Goal: Answer question/provide support: Answer question/provide support

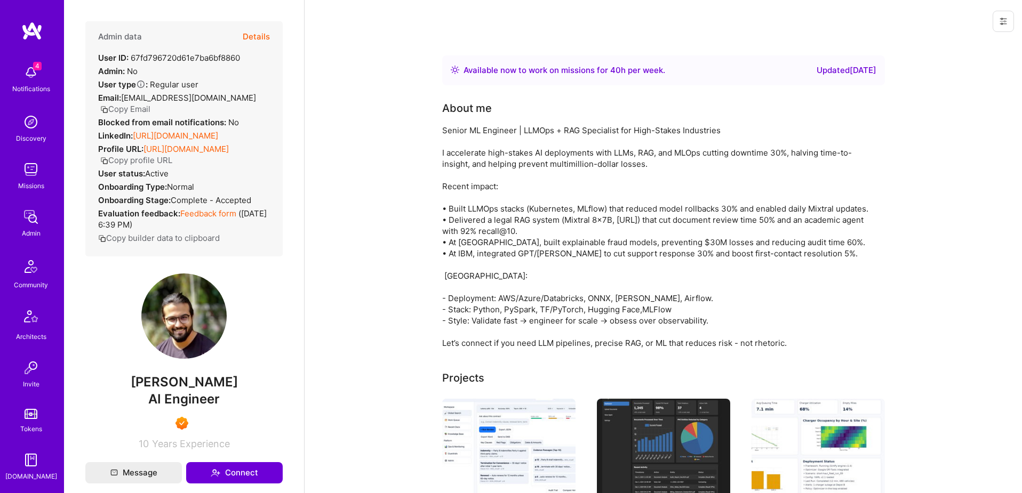
click at [261, 33] on button "Details" at bounding box center [256, 36] width 27 height 31
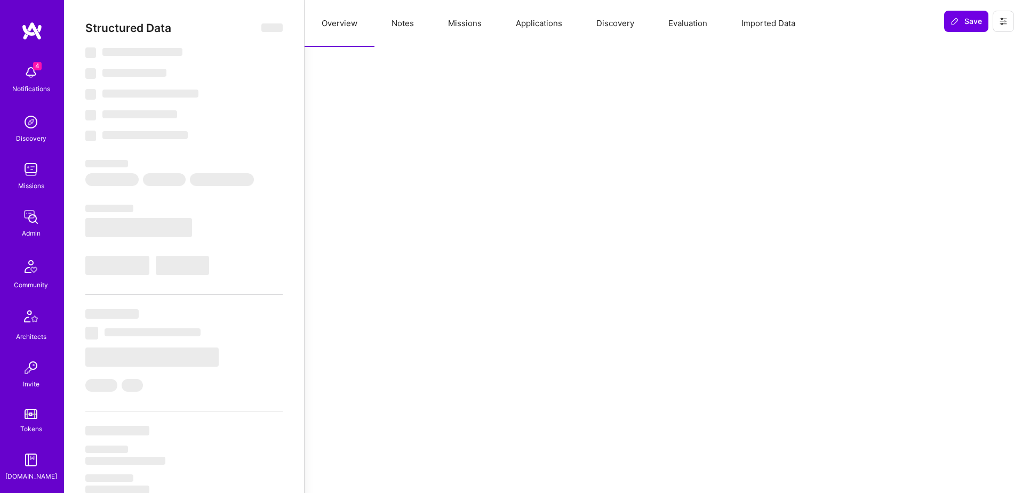
click at [527, 22] on button "Applications" at bounding box center [539, 23] width 81 height 47
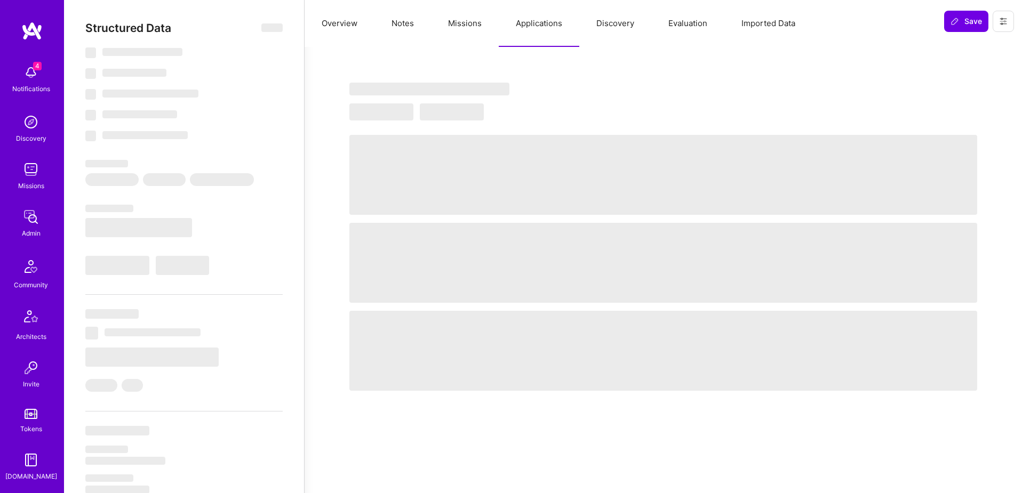
select select "Right Now"
select select "7"
select select "6"
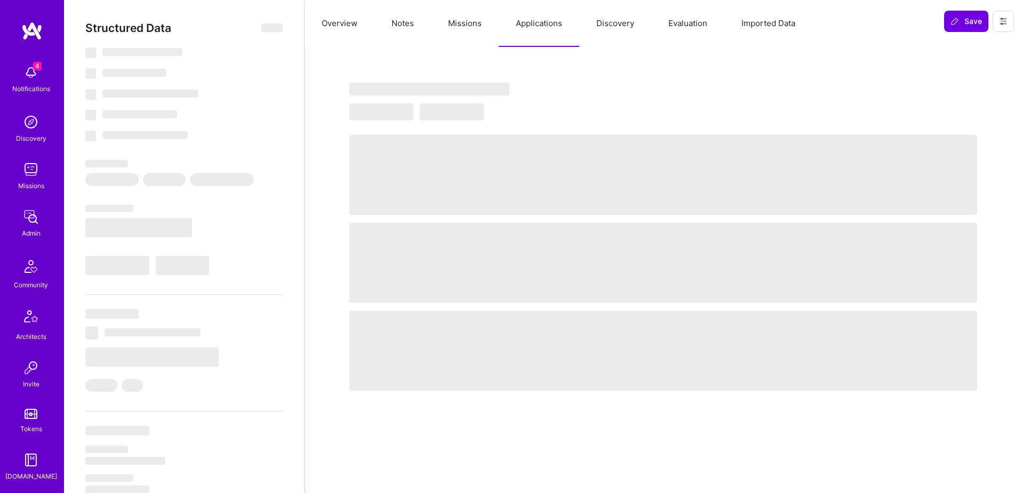
select select "IN"
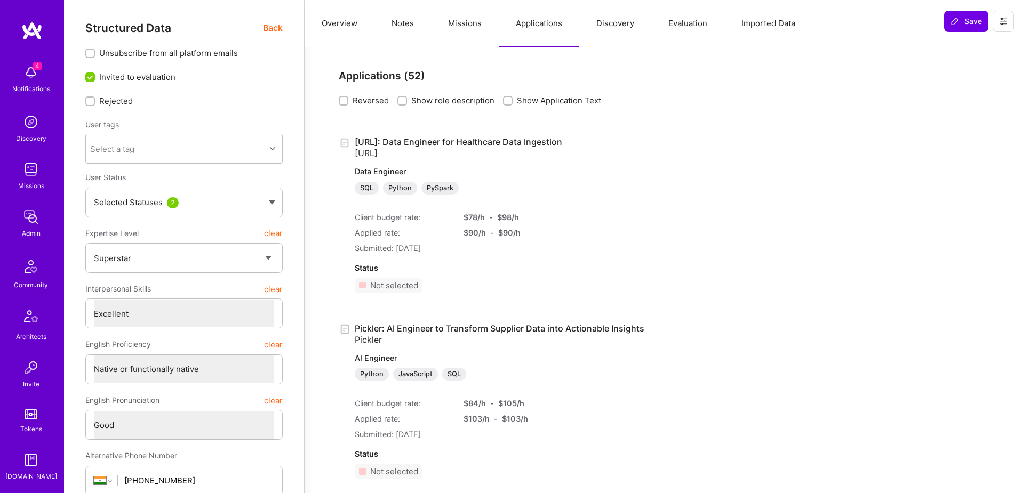
scroll to position [1418, 0]
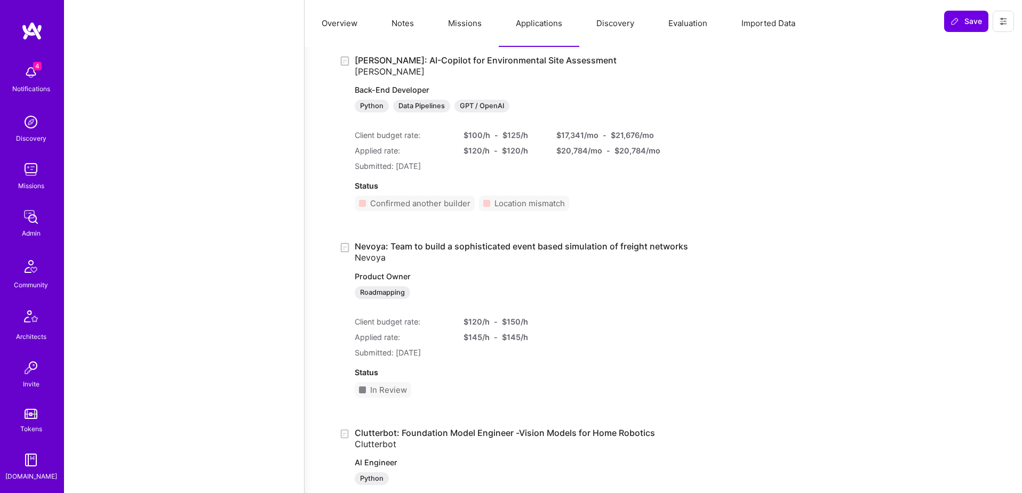
click at [441, 247] on link "Nevoya: Team to build a sophisticated event based simulation of freight network…" at bounding box center [521, 271] width 333 height 58
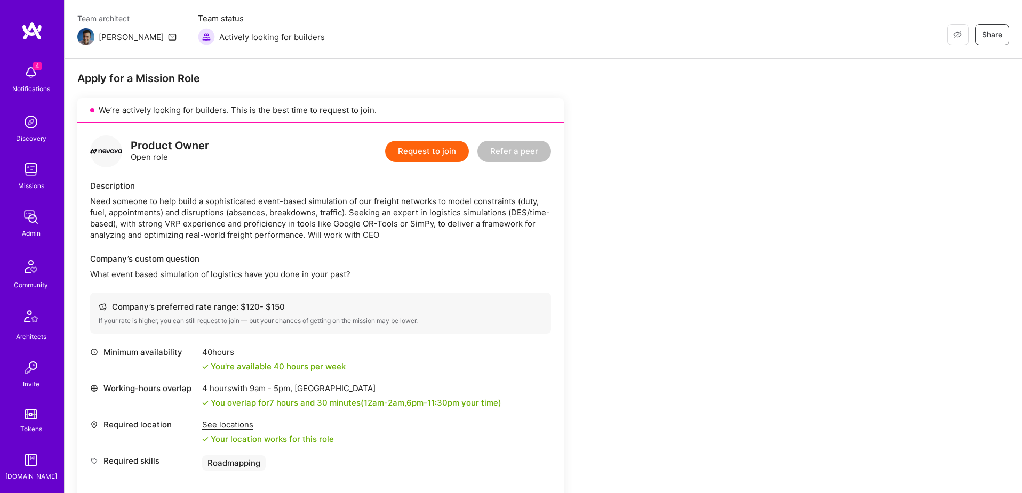
scroll to position [61, 0]
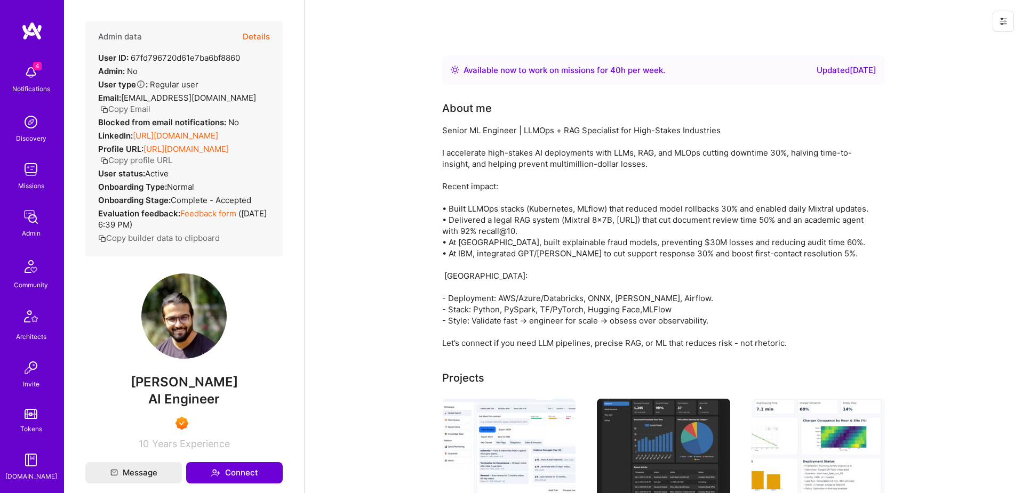
click at [254, 37] on button "Details" at bounding box center [256, 36] width 27 height 31
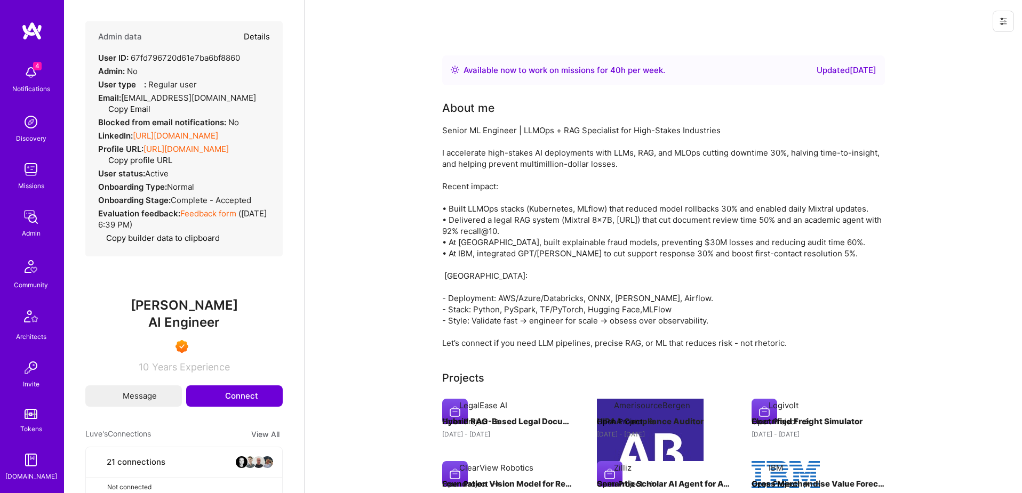
type textarea "x"
select select "7"
select select "6"
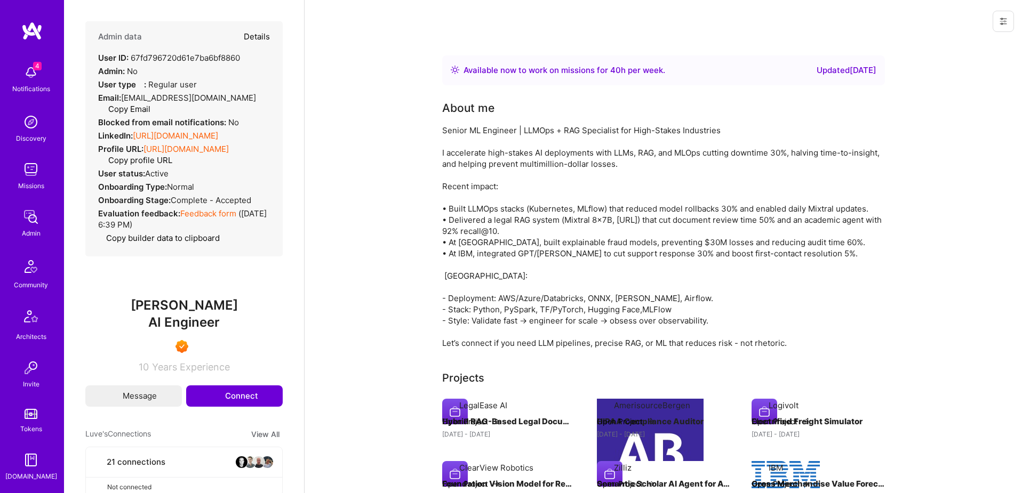
select select "IN"
select select "Right Now"
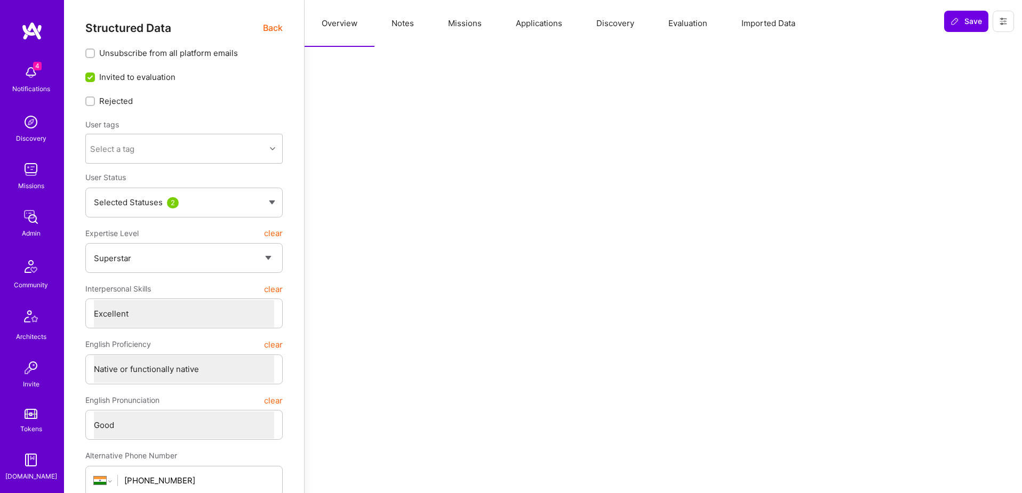
click at [524, 11] on button "Applications" at bounding box center [539, 23] width 81 height 47
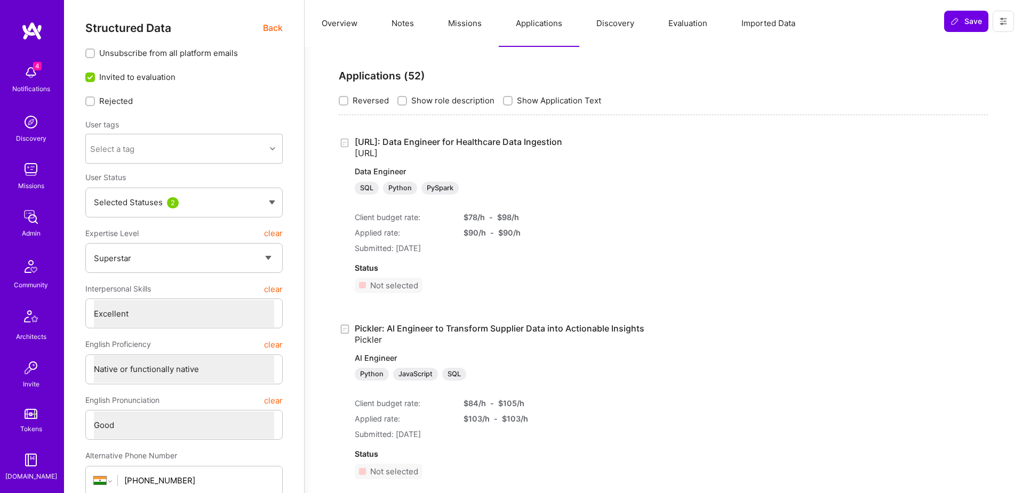
scroll to position [188, 0]
click at [27, 369] on img at bounding box center [30, 366] width 21 height 21
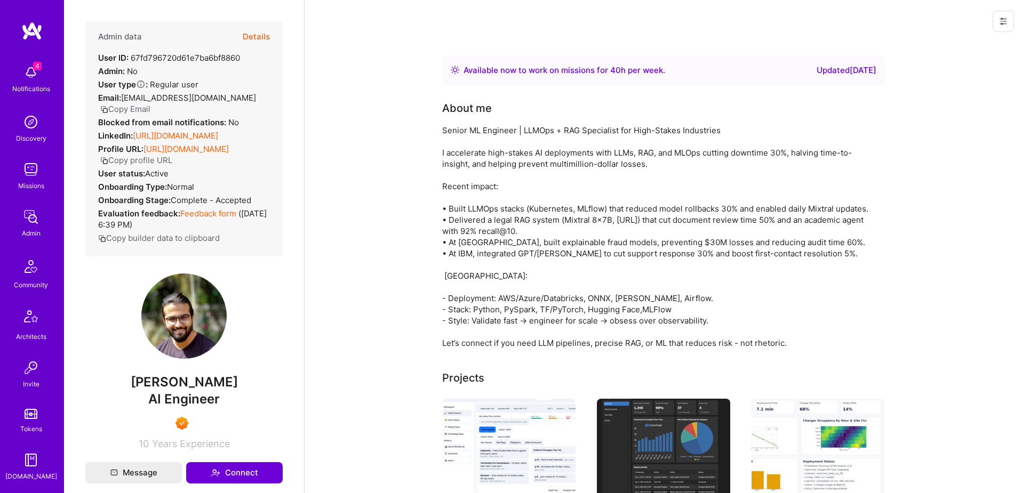
click at [262, 37] on button "Details" at bounding box center [256, 36] width 27 height 31
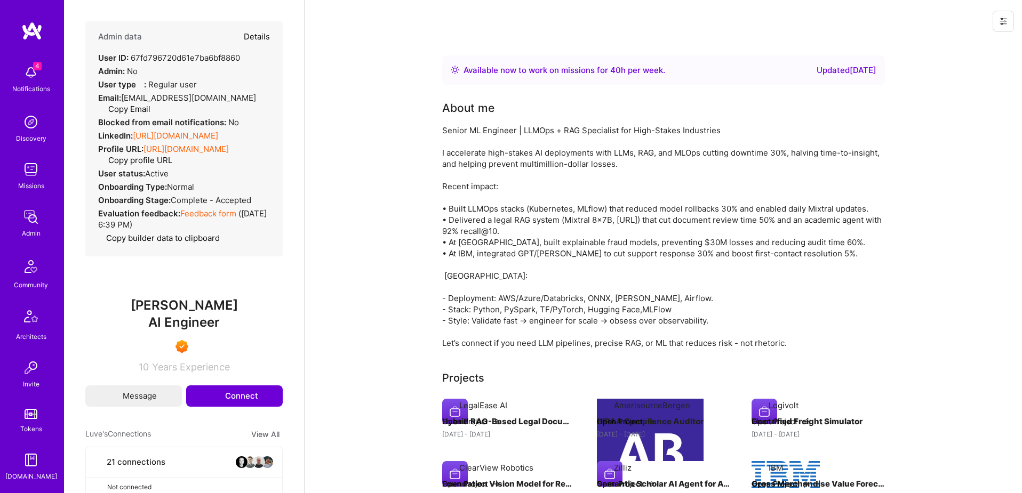
type textarea "x"
select select "7"
select select "6"
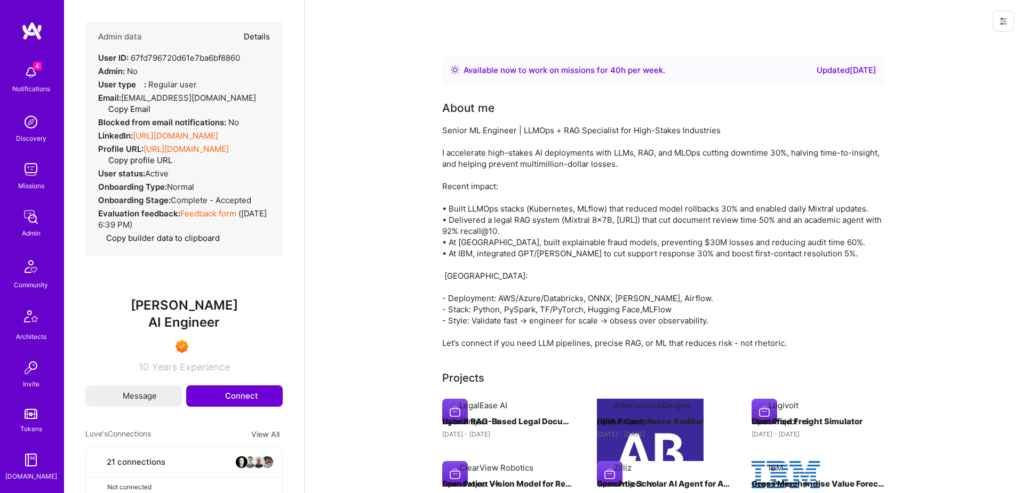
select select "IN"
select select "Right Now"
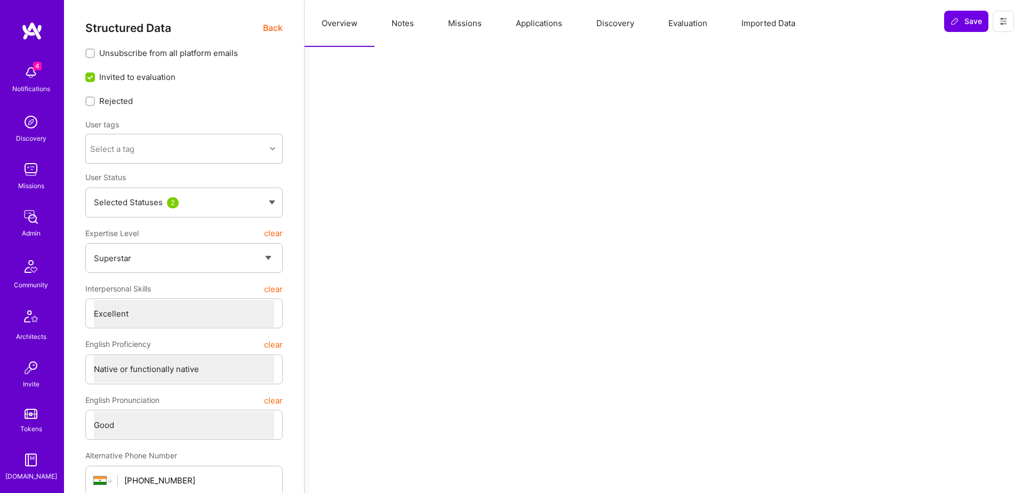
click at [526, 20] on button "Applications" at bounding box center [539, 23] width 81 height 47
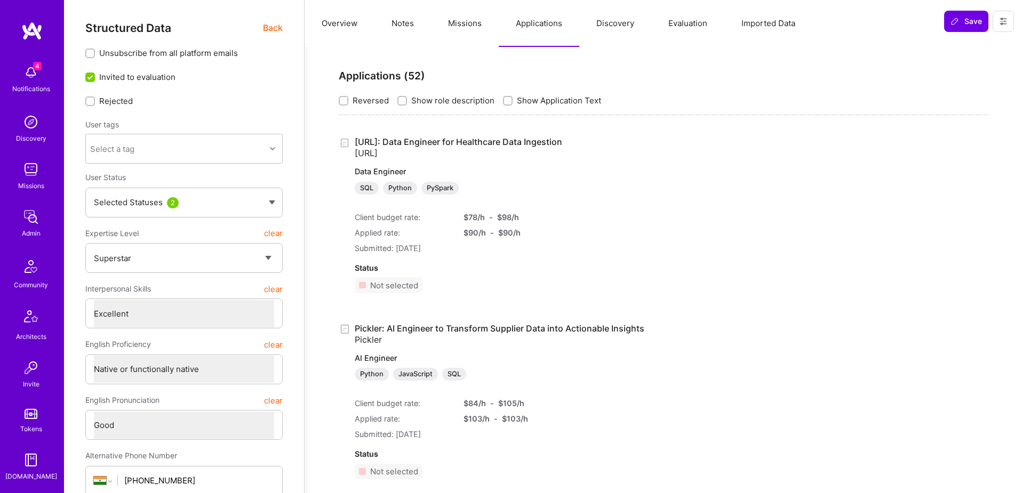
click at [1008, 23] on button at bounding box center [1003, 21] width 21 height 21
click at [977, 50] on button "Login as Luve" at bounding box center [964, 45] width 99 height 27
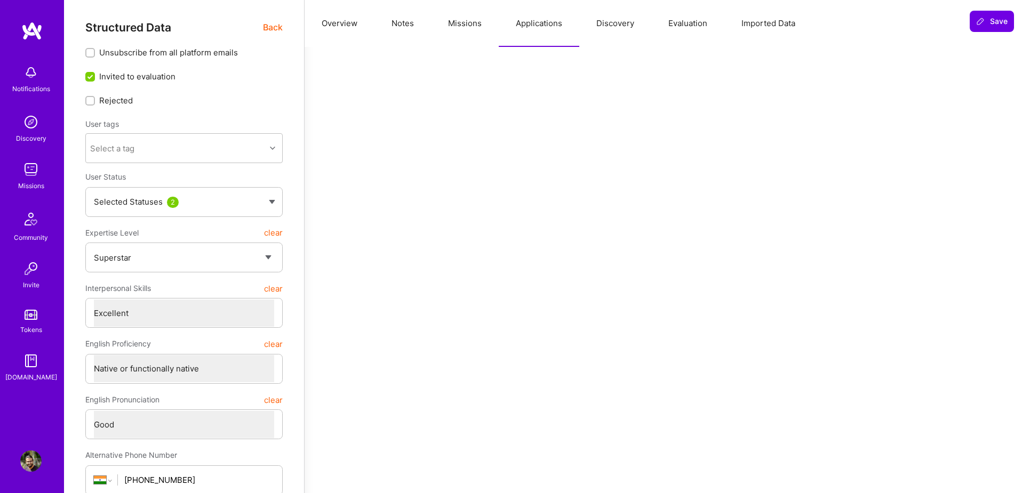
click at [37, 177] on img at bounding box center [30, 169] width 21 height 21
